Goal: Task Accomplishment & Management: Complete application form

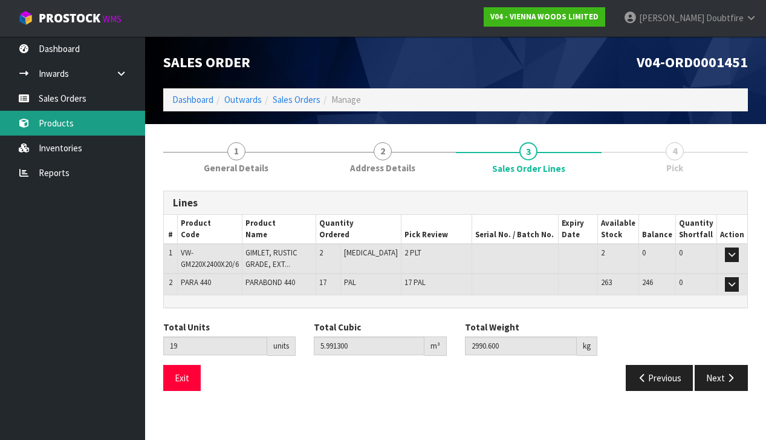
click at [61, 120] on link "Products" at bounding box center [72, 123] width 145 height 25
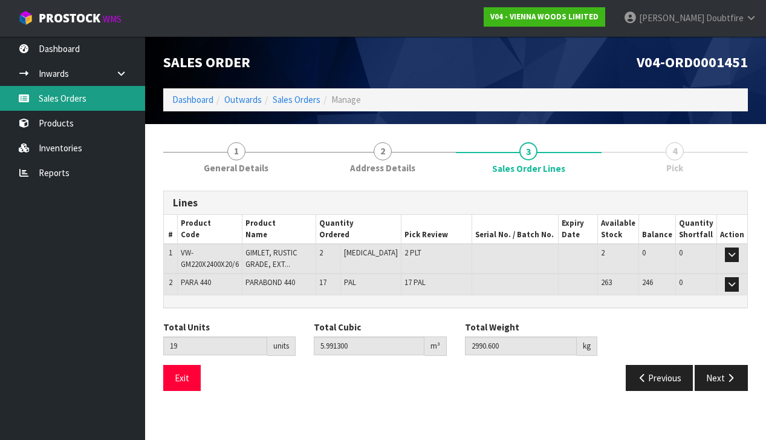
click at [61, 101] on link "Sales Orders" at bounding box center [72, 98] width 145 height 25
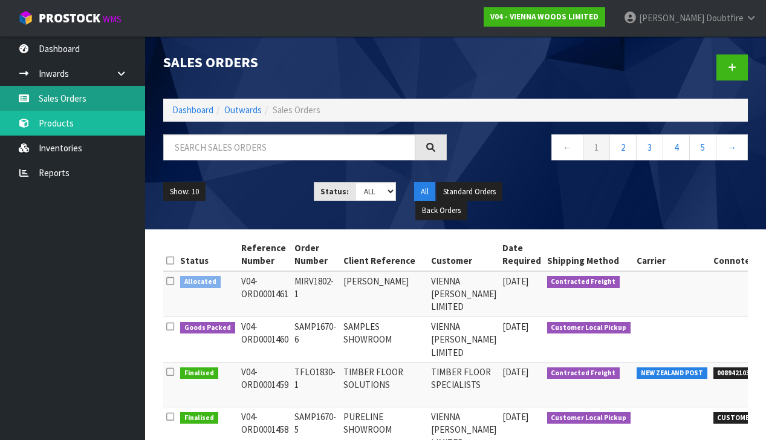
click at [71, 101] on link "Sales Orders" at bounding box center [72, 98] width 145 height 25
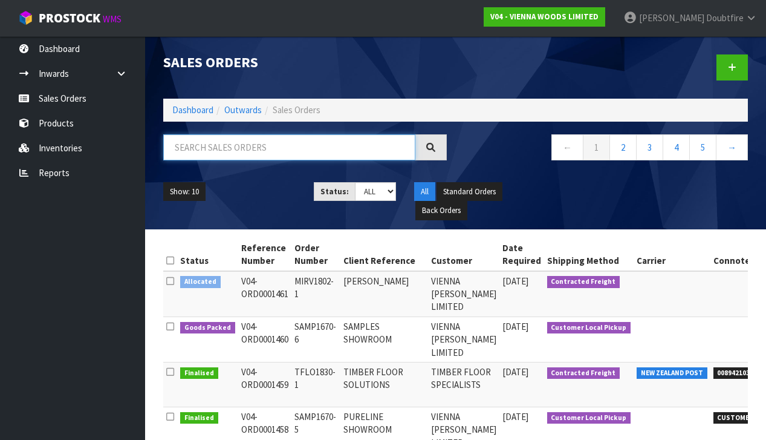
click at [206, 150] on input "text" at bounding box center [289, 147] width 252 height 26
type input "CAITLIN"
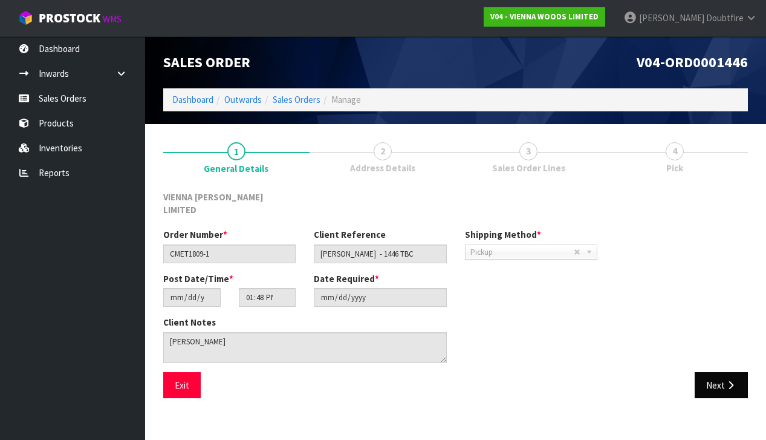
click at [718, 372] on button "Next" at bounding box center [721, 385] width 53 height 26
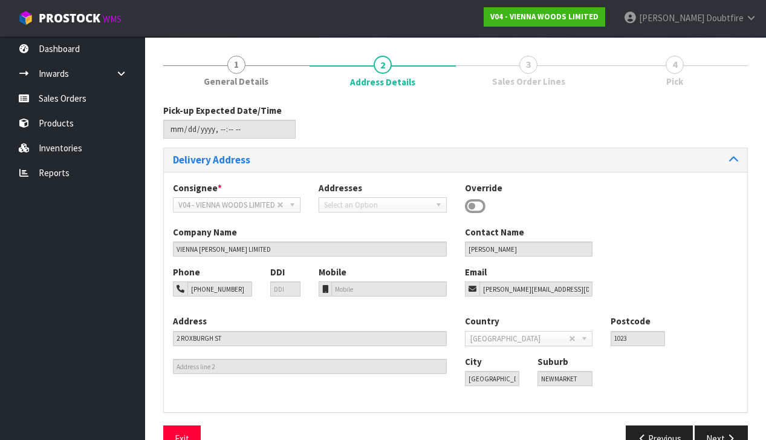
scroll to position [90, 0]
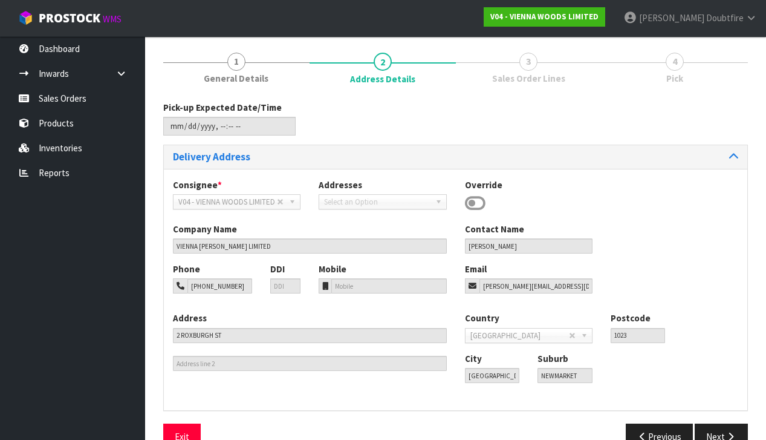
click at [722, 423] on button "Next" at bounding box center [721, 436] width 53 height 26
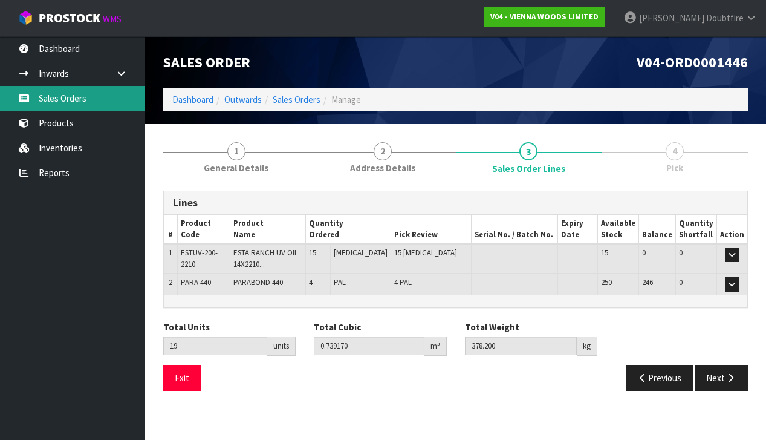
click at [69, 99] on link "Sales Orders" at bounding box center [72, 98] width 145 height 25
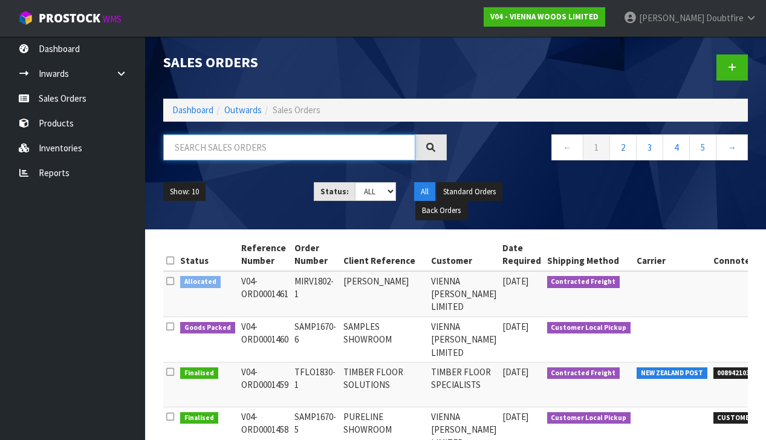
click at [215, 147] on input "text" at bounding box center [289, 147] width 252 height 26
type input "[PERSON_NAME]"
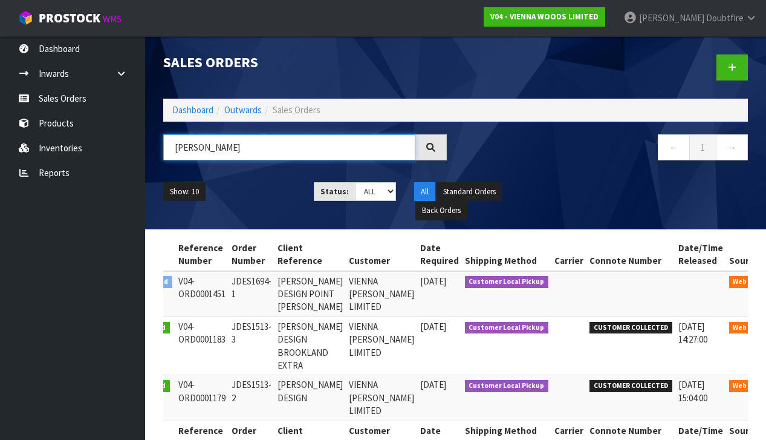
scroll to position [0, 47]
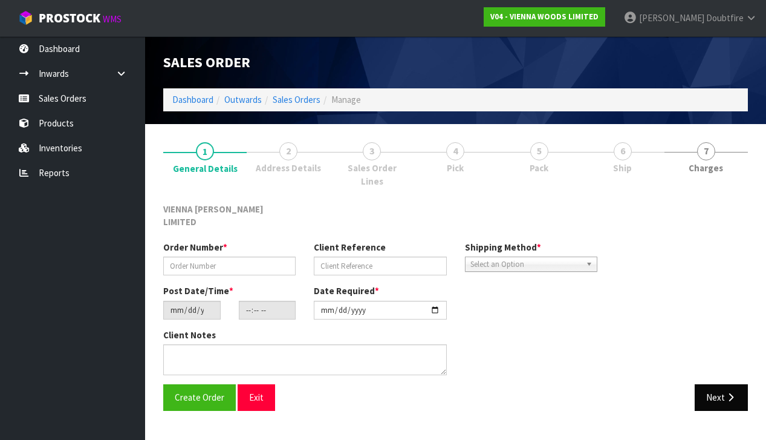
type input "JDES1694-1"
type input "[PERSON_NAME] DESIGN POINT [PERSON_NAME]"
type input "[DATE]"
type input "11:13:00.000"
type input "[DATE]"
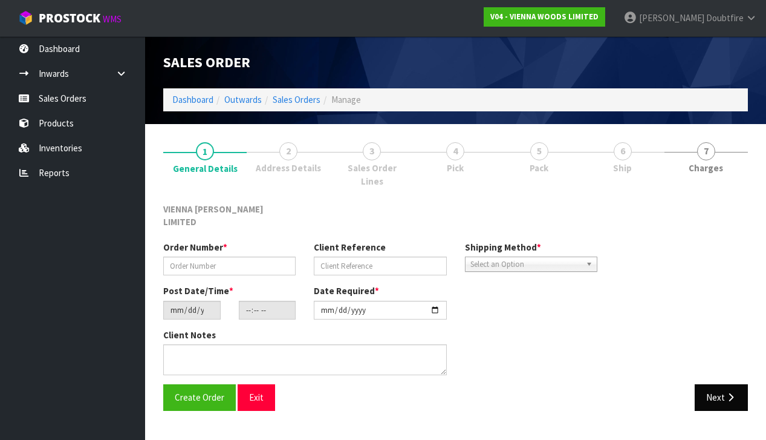
type textarea "[PERSON_NAME] DESIGN POINT [PERSON_NAME]"
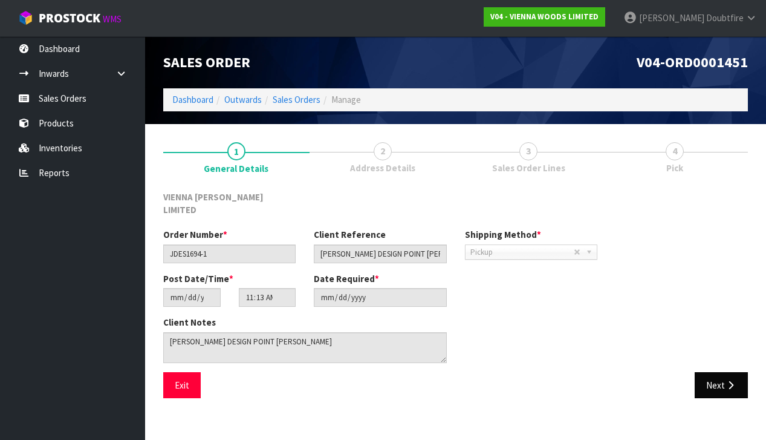
click at [723, 372] on button "Next" at bounding box center [721, 385] width 53 height 26
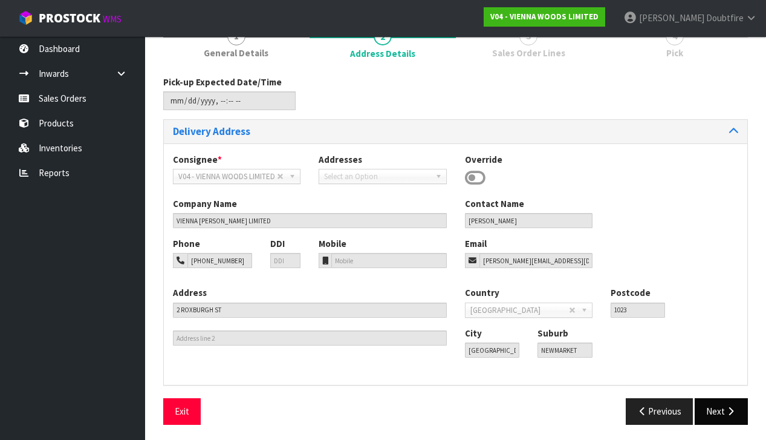
scroll to position [114, 0]
click at [724, 411] on button "Next" at bounding box center [721, 412] width 53 height 26
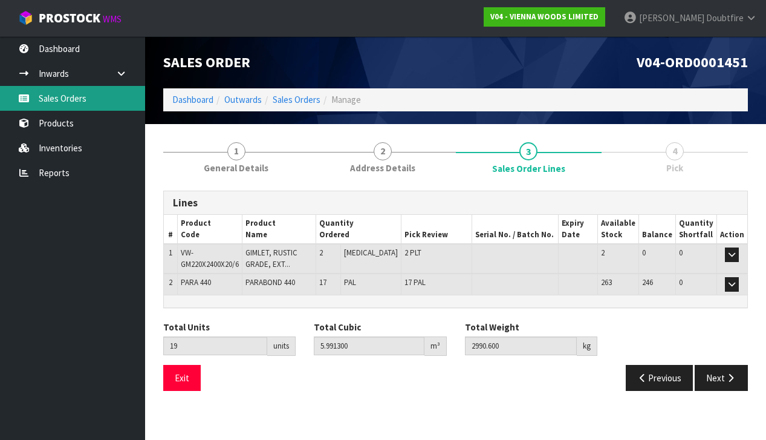
click at [64, 97] on link "Sales Orders" at bounding box center [72, 98] width 145 height 25
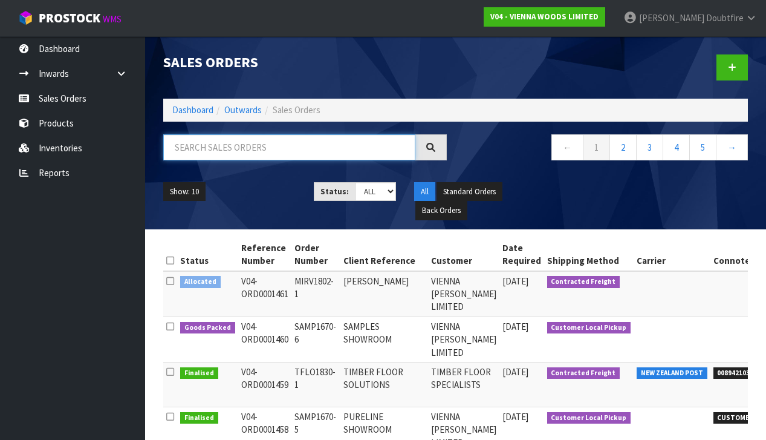
click at [198, 141] on input "text" at bounding box center [289, 147] width 252 height 26
type input "CAITLIN"
